Goal: Task Accomplishment & Management: Use online tool/utility

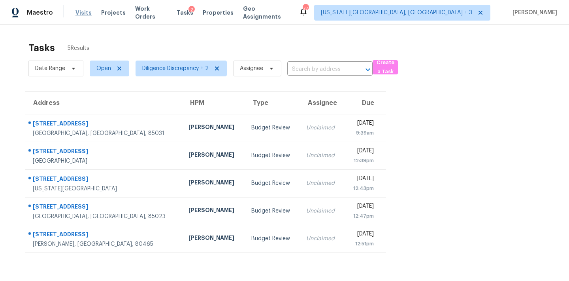
click at [80, 15] on span "Visits" at bounding box center [83, 13] width 16 height 8
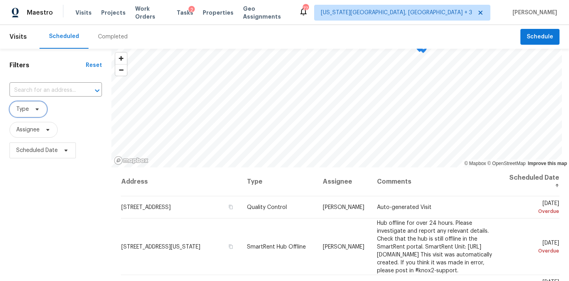
click at [37, 114] on span "Type" at bounding box center [28, 109] width 38 height 16
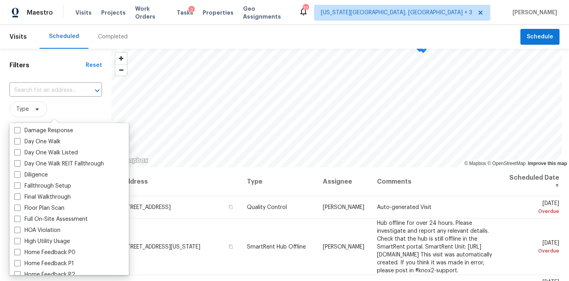
scroll to position [144, 0]
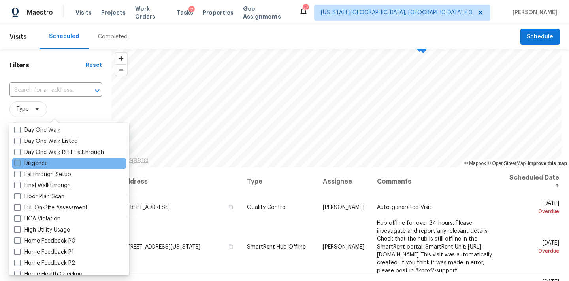
click at [41, 162] on label "Diligence" at bounding box center [31, 163] width 34 height 8
click at [19, 162] on input "Diligence" at bounding box center [16, 161] width 5 height 5
checkbox input "true"
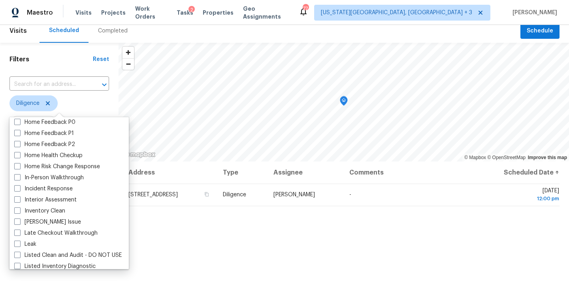
scroll to position [288, 0]
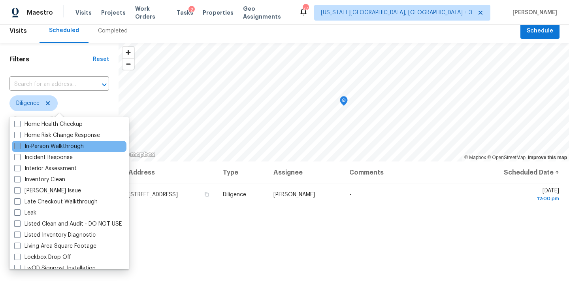
click at [56, 149] on label "In-Person Walkthrough" at bounding box center [49, 146] width 70 height 8
click at [19, 147] on input "In-Person Walkthrough" at bounding box center [16, 144] width 5 height 5
checkbox input "true"
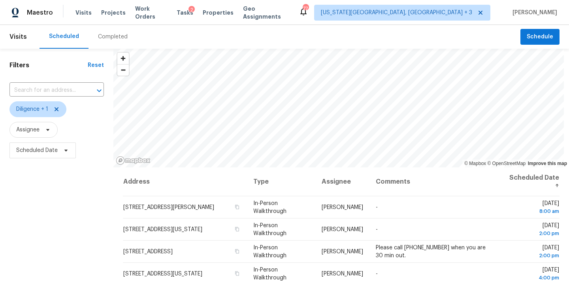
click at [63, 68] on h1 "Filters" at bounding box center [48, 65] width 78 height 8
click at [47, 151] on span "Scheduled Date" at bounding box center [36, 150] width 41 height 8
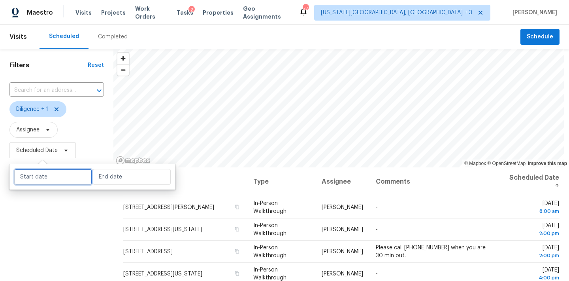
click at [58, 175] on input "text" at bounding box center [53, 177] width 78 height 16
select select "9"
select select "2025"
select select "10"
select select "2025"
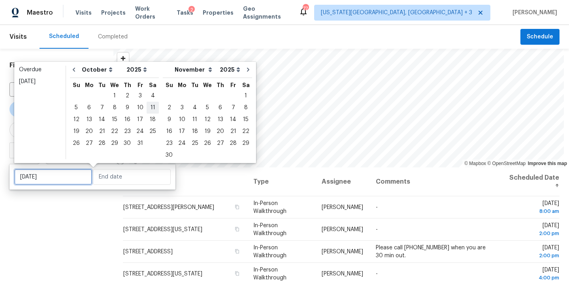
type input "[DATE]"
click at [150, 98] on div "4" at bounding box center [153, 95] width 12 height 11
type input "[DATE]"
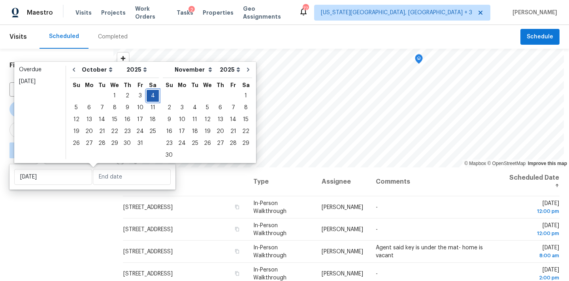
click at [150, 98] on div "4" at bounding box center [153, 95] width 12 height 11
type input "[DATE]"
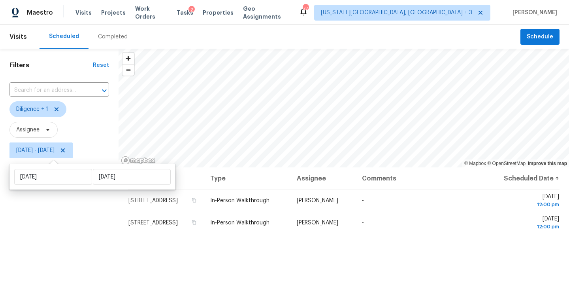
click at [36, 218] on div "Filters Reset ​ Diligence + 1 Assignee [DATE] - [DATE]" at bounding box center [59, 220] width 119 height 343
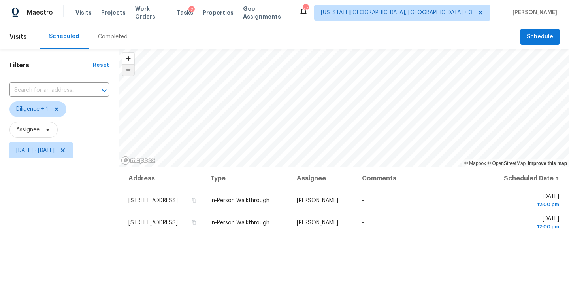
click at [129, 72] on span "Zoom out" at bounding box center [127, 69] width 11 height 11
click at [130, 72] on span "Zoom out" at bounding box center [127, 69] width 11 height 11
